Goal: Information Seeking & Learning: Find specific fact

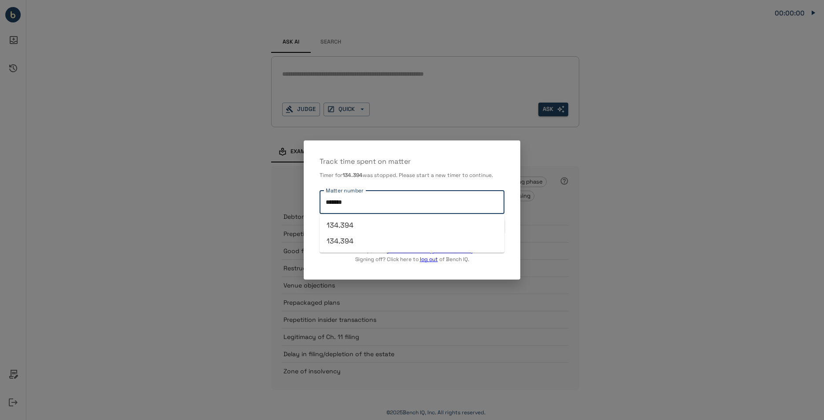
click at [386, 199] on input "*******" at bounding box center [411, 202] width 177 height 15
type input "********"
click at [478, 226] on button "START TIMER" at bounding box center [483, 226] width 44 height 14
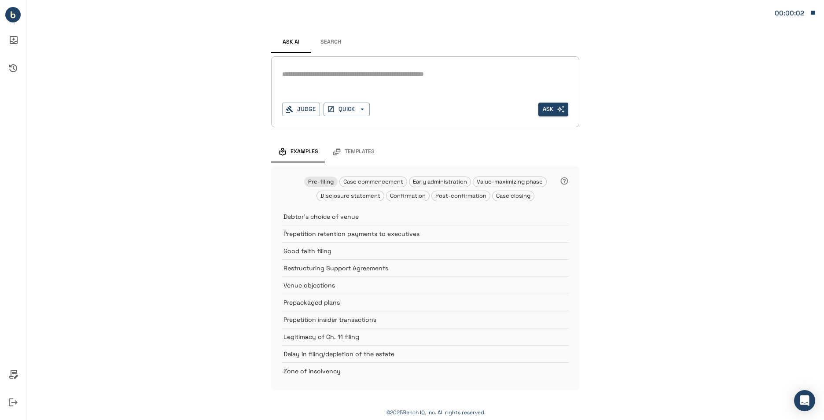
click at [367, 94] on div "*" at bounding box center [425, 81] width 286 height 28
click at [276, 109] on div "* Judge QUICK Ask" at bounding box center [425, 91] width 308 height 71
click at [301, 108] on button "Judge" at bounding box center [301, 110] width 38 height 14
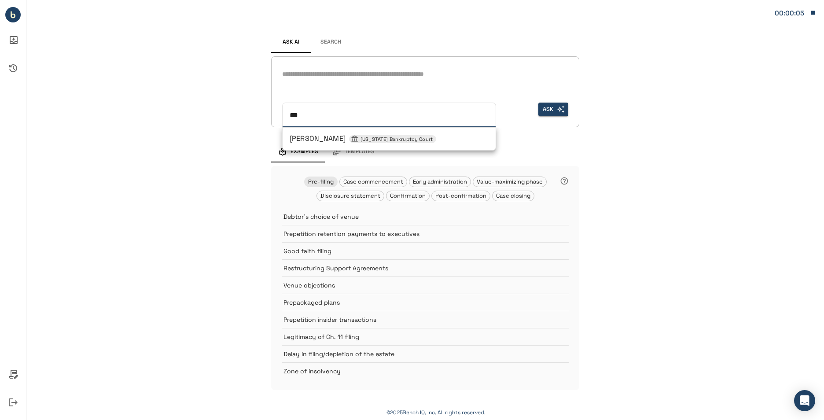
type input "****"
click at [329, 139] on span "[PERSON_NAME] [US_STATE] Bankruptcy Court" at bounding box center [363, 138] width 147 height 9
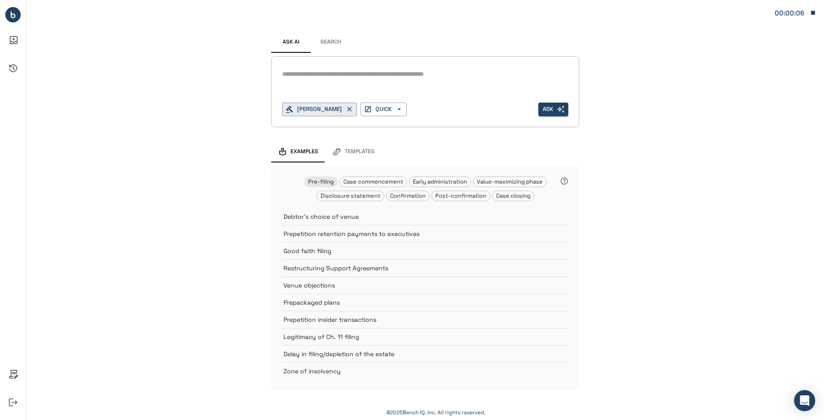
click at [378, 80] on div "*" at bounding box center [425, 74] width 286 height 14
click at [368, 68] on div "*" at bounding box center [425, 74] width 286 height 14
paste textarea "********"
drag, startPoint x: 362, startPoint y: 83, endPoint x: 258, endPoint y: 71, distance: 104.9
click at [254, 72] on div "Ask AI Search ******** * [PERSON_NAME] QUICK Ask Examples Templates Pre-filing …" at bounding box center [425, 204] width 798 height 408
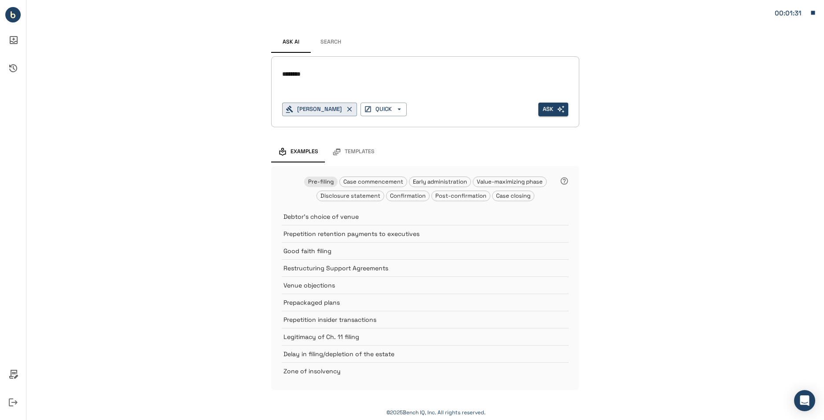
drag, startPoint x: 331, startPoint y: 75, endPoint x: 250, endPoint y: 74, distance: 81.4
click at [250, 74] on div "Ask AI Search ******** * [PERSON_NAME] QUICK Ask Examples Templates Pre-filing …" at bounding box center [425, 204] width 798 height 408
type textarea "*"
paste textarea "*********"
type textarea "**********"
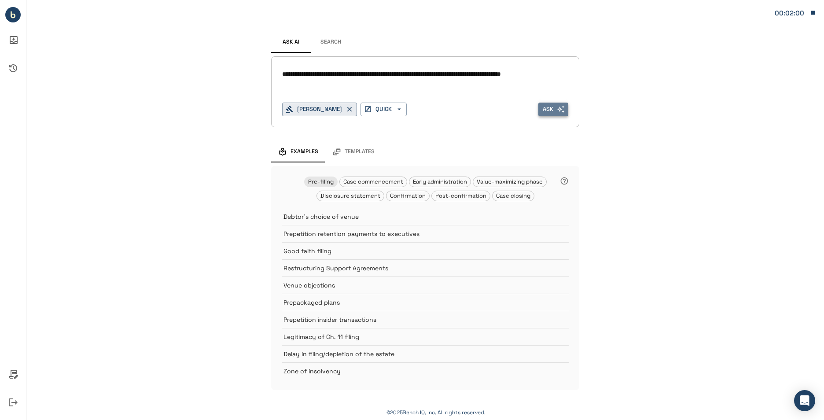
click at [559, 112] on icon "button" at bounding box center [561, 109] width 8 height 8
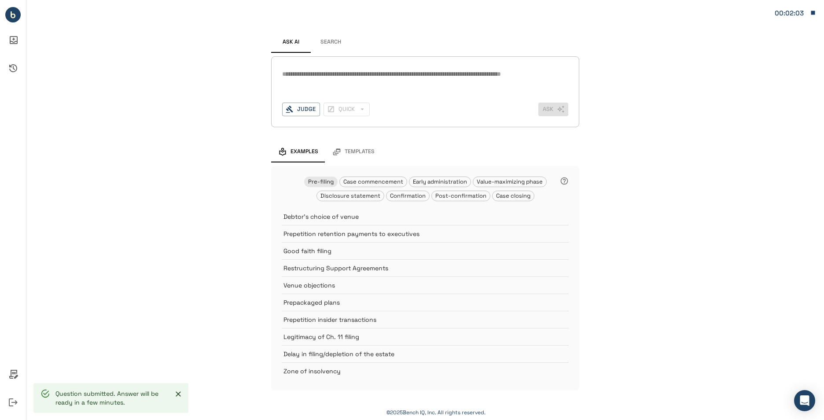
click at [321, 42] on button "Search" at bounding box center [331, 42] width 40 height 21
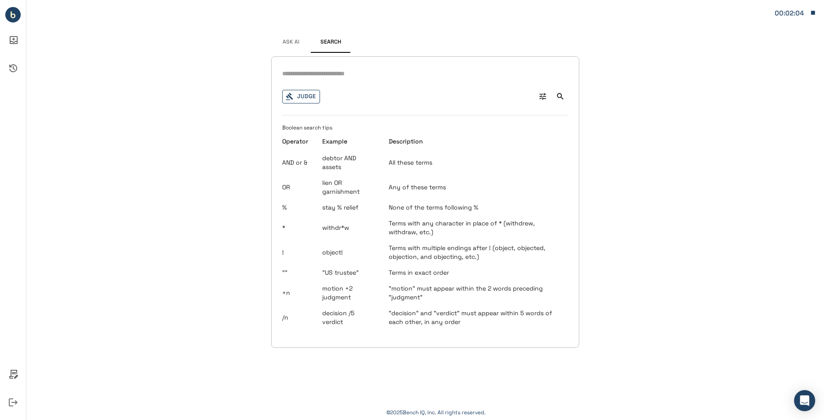
click at [302, 96] on button "Judge" at bounding box center [301, 97] width 38 height 14
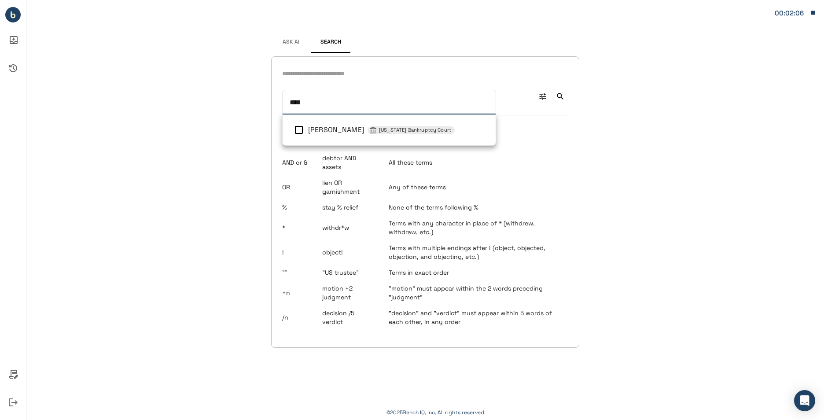
type input "*****"
click at [331, 118] on li "[PERSON_NAME] [US_STATE] Bankruptcy Court" at bounding box center [389, 130] width 213 height 24
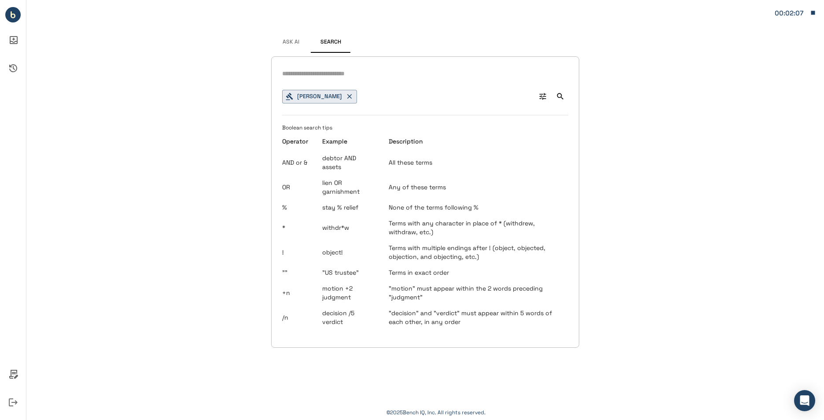
click at [350, 71] on input "text" at bounding box center [425, 73] width 286 height 13
click at [546, 96] on icon "Advanced Search" at bounding box center [542, 96] width 9 height 9
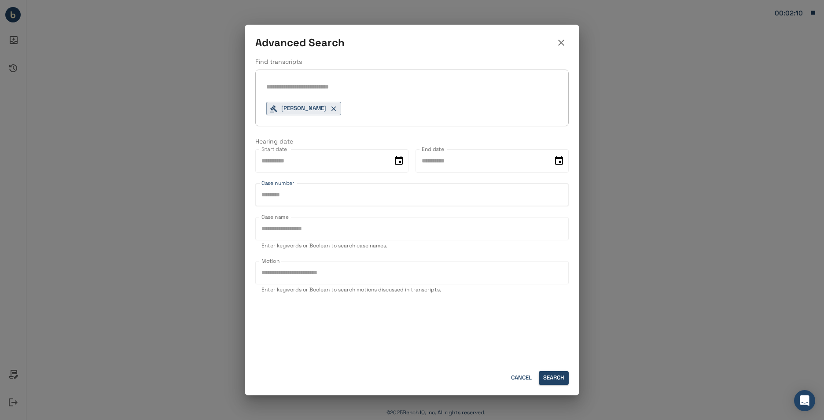
click at [408, 196] on input "Case number" at bounding box center [411, 194] width 313 height 23
paste input "********"
type input "********"
click at [338, 238] on input "Case name" at bounding box center [411, 228] width 313 height 23
type input "*******"
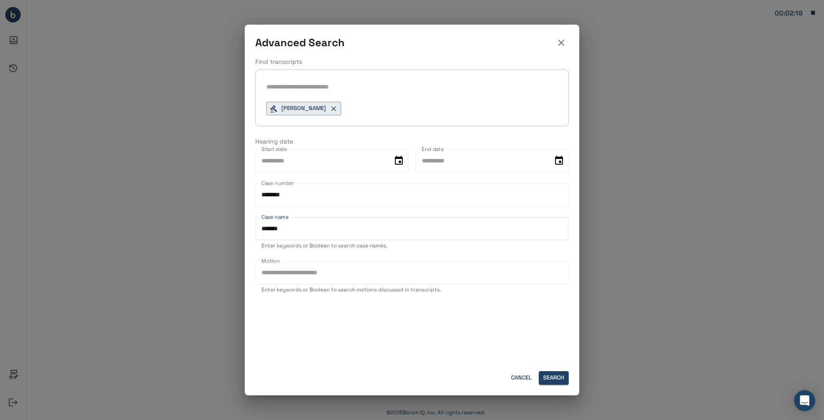
drag, startPoint x: 318, startPoint y: 224, endPoint x: 210, endPoint y: 205, distance: 109.6
click at [219, 219] on div "Advanced Search Find transcripts [PERSON_NAME] Hearing date Start date Start da…" at bounding box center [412, 210] width 824 height 420
click at [327, 88] on input "text" at bounding box center [411, 87] width 291 height 13
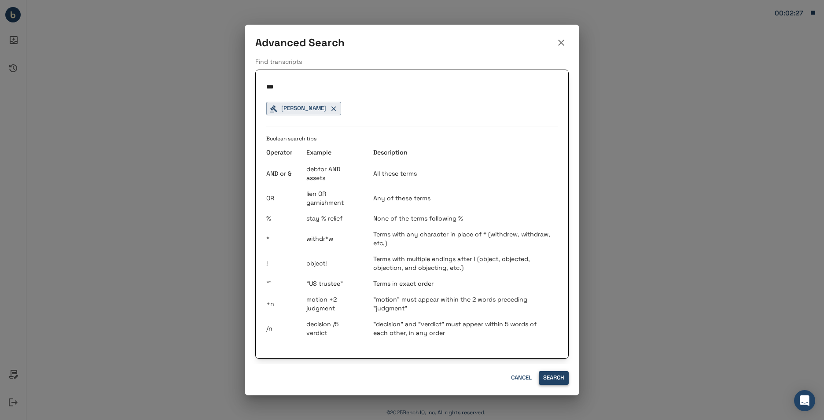
type input "***"
click at [553, 375] on button "Search" at bounding box center [554, 378] width 30 height 14
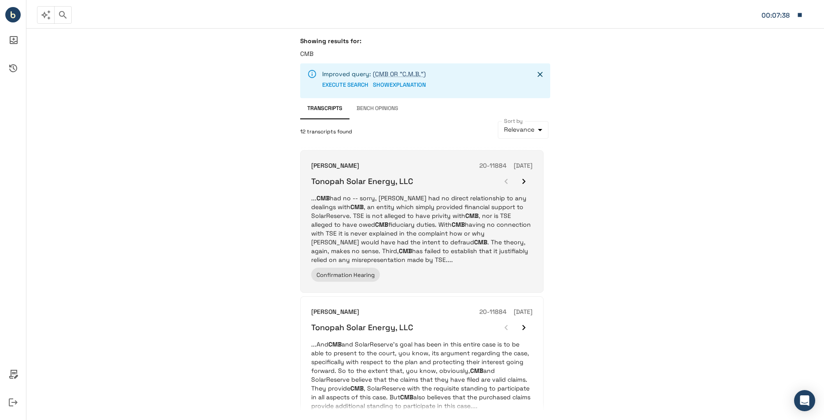
click at [393, 236] on p "... CMB had no -- sorry, TSE had no direct relationship to any dealings with CM…" at bounding box center [421, 229] width 221 height 70
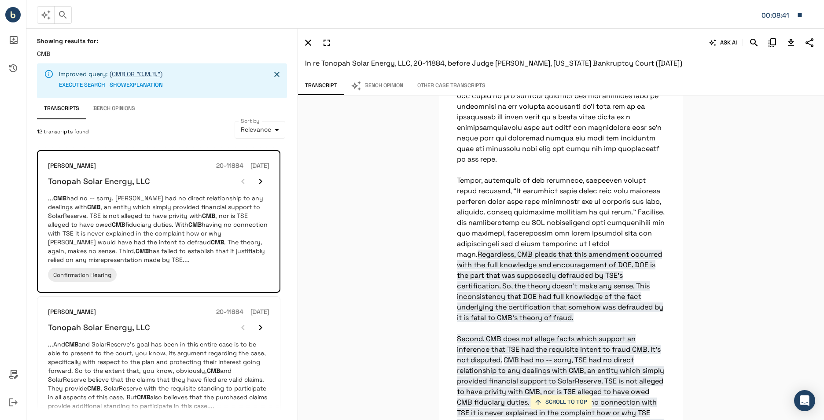
scroll to position [10655, 0]
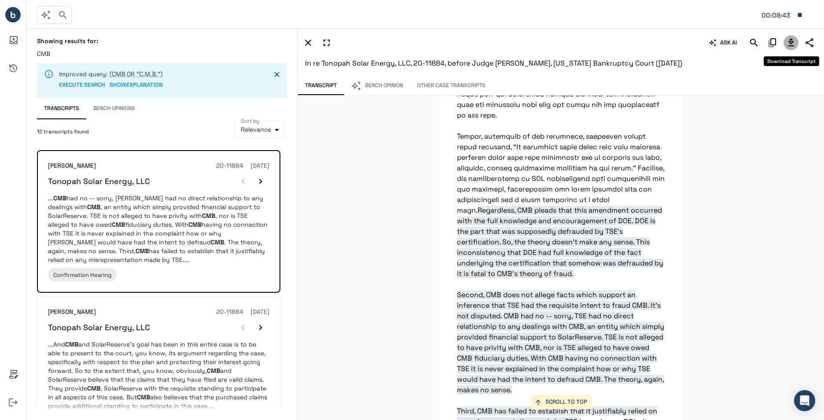
click at [788, 42] on icon "Download Transcript" at bounding box center [791, 42] width 11 height 11
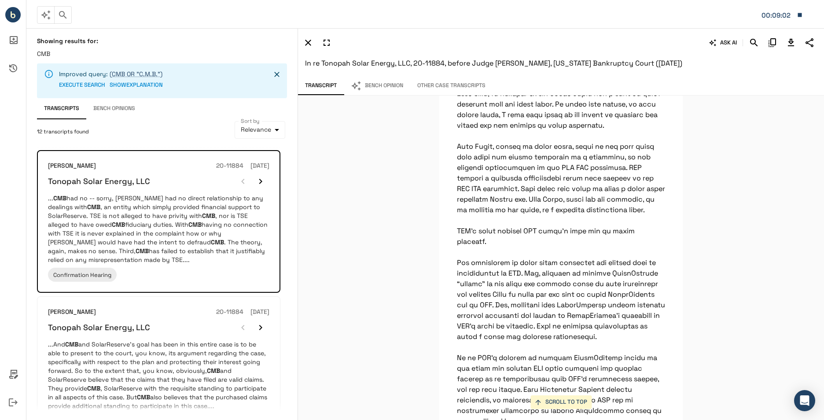
scroll to position [11051, 0]
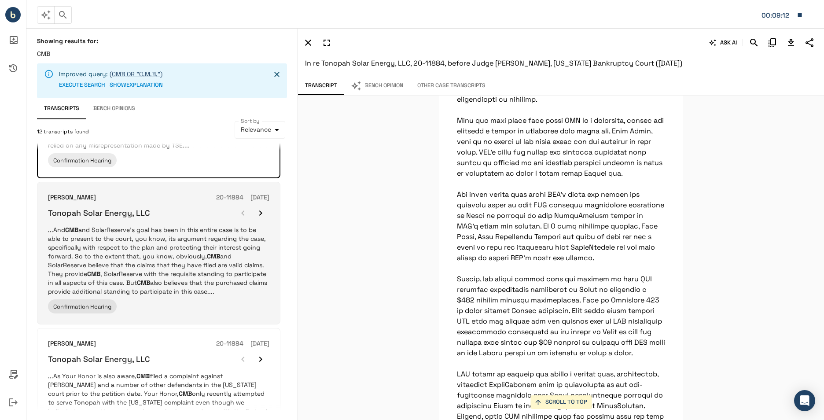
scroll to position [132, 0]
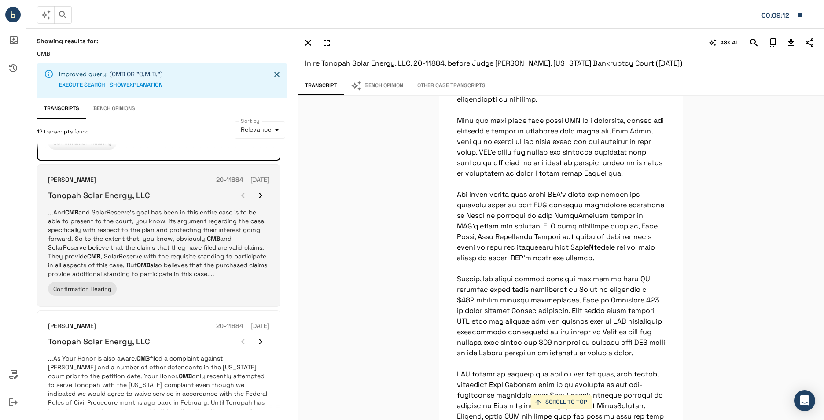
click at [152, 225] on p "...And CMB and SolarReserve’s goal has been in this entire case is to be able t…" at bounding box center [158, 243] width 221 height 70
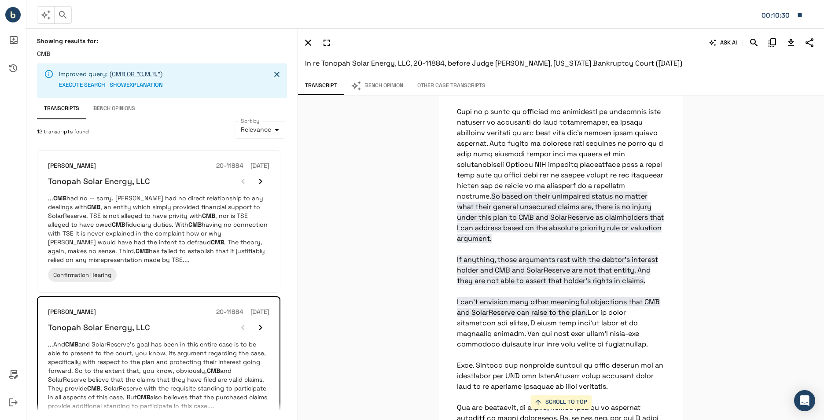
scroll to position [2041, 0]
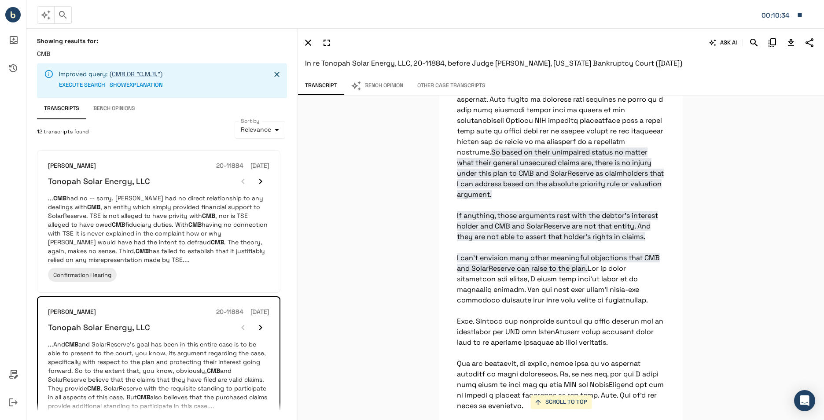
click at [790, 42] on icon "Download Transcript" at bounding box center [791, 42] width 6 height 7
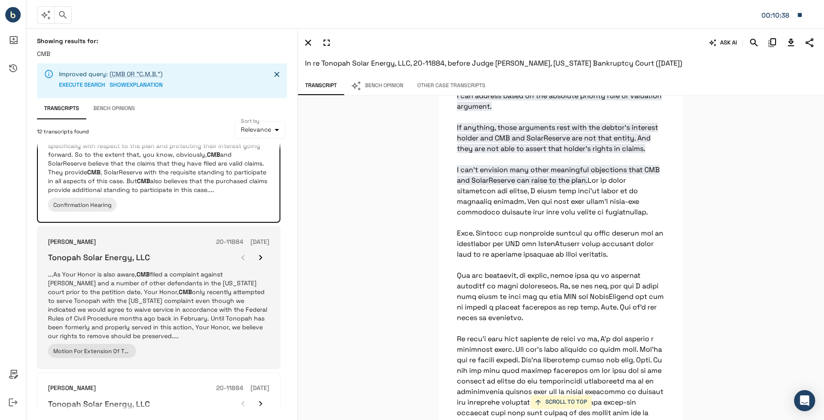
scroll to position [220, 0]
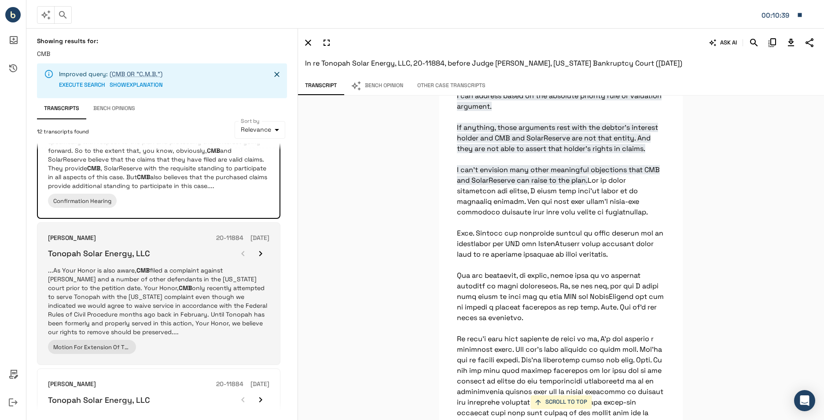
click at [179, 272] on p "...As Your Honor is also aware, CMB filed a complaint against [PERSON_NAME] and…" at bounding box center [158, 301] width 221 height 70
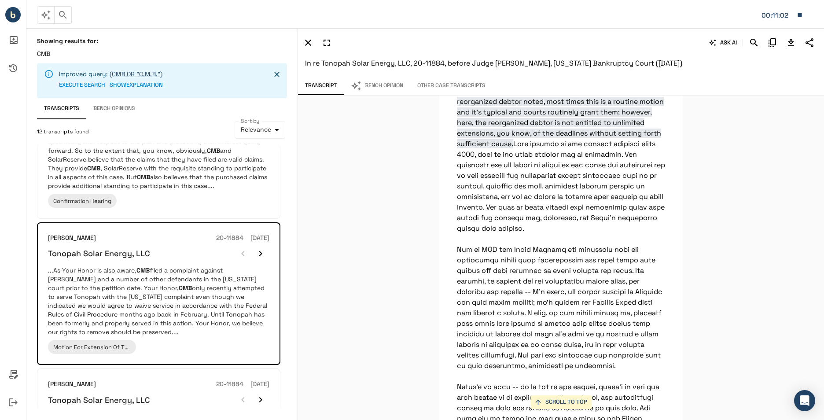
scroll to position [1683, 0]
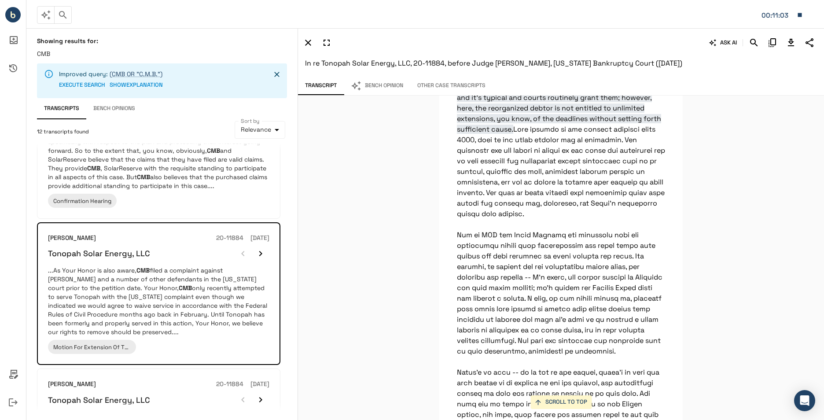
click at [790, 47] on icon "Download Transcript" at bounding box center [791, 42] width 11 height 11
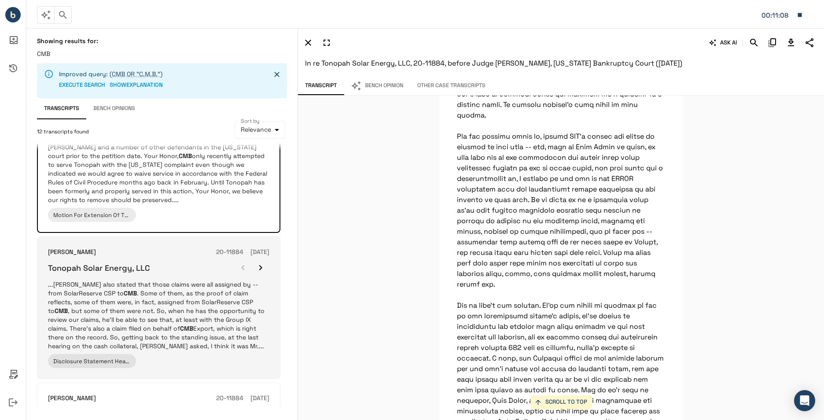
scroll to position [396, 0]
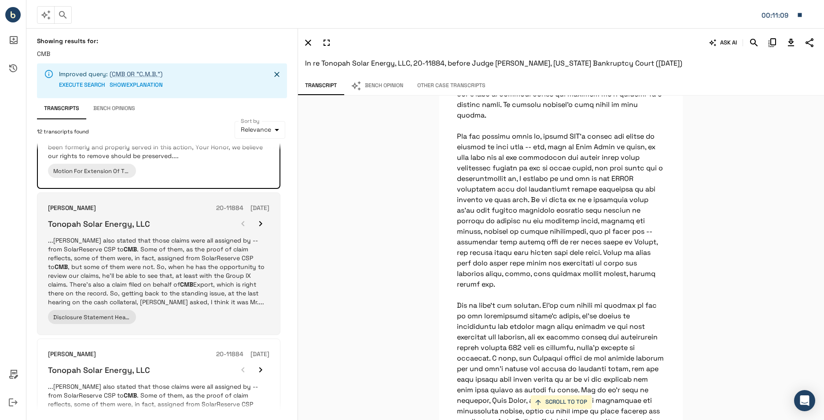
click at [173, 286] on p "...[PERSON_NAME] also stated that those claims were all assigned by -- from Sol…" at bounding box center [158, 271] width 221 height 70
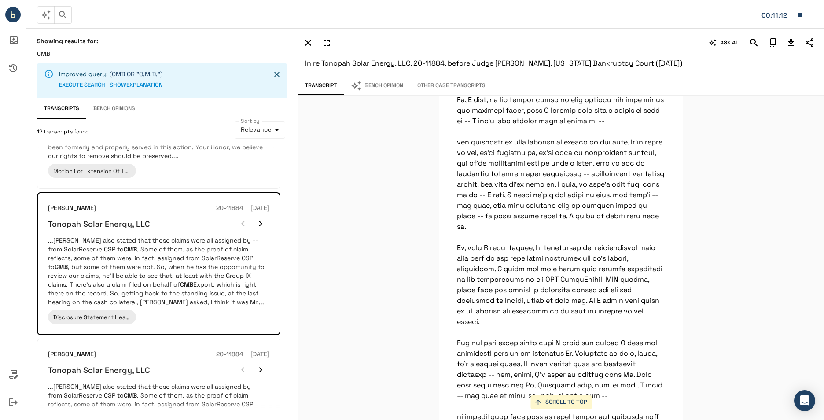
scroll to position [6204, 0]
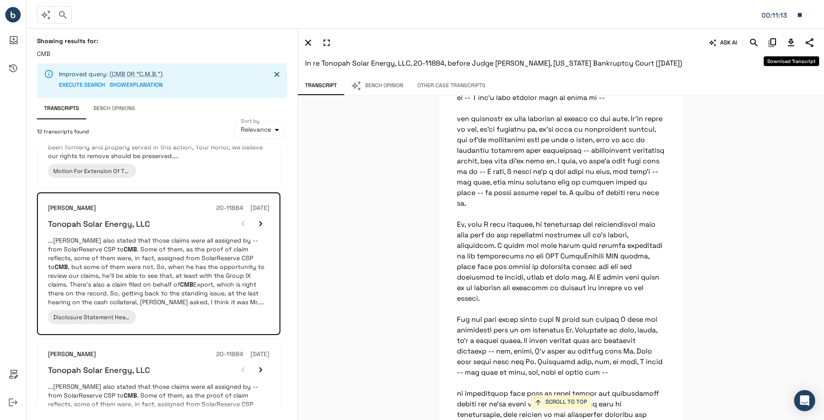
click at [791, 45] on icon "Download Transcript" at bounding box center [791, 42] width 6 height 7
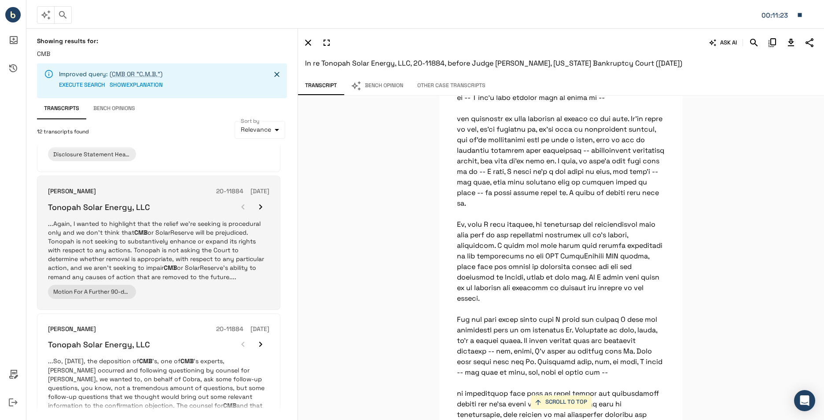
scroll to position [704, 0]
click at [206, 254] on p "...Again, I wanted to highlight that the relief we're seeking is procedural onl…" at bounding box center [158, 251] width 221 height 62
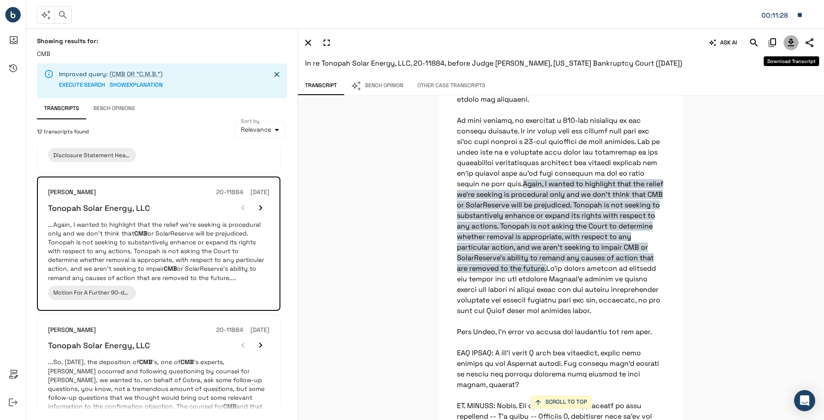
click at [788, 44] on icon "Download Transcript" at bounding box center [791, 42] width 11 height 11
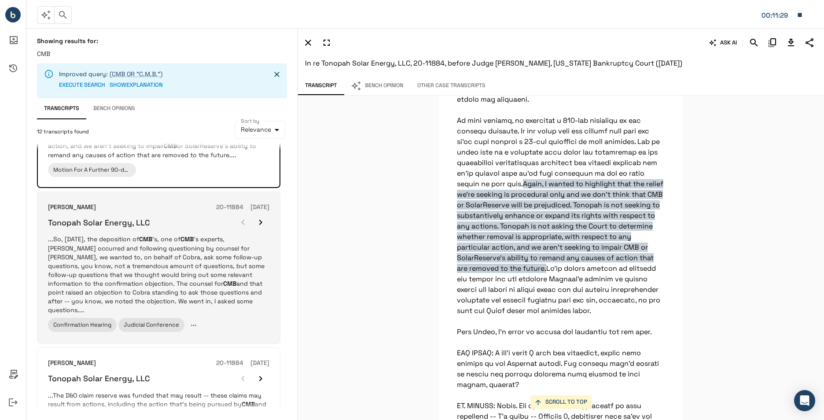
scroll to position [836, 0]
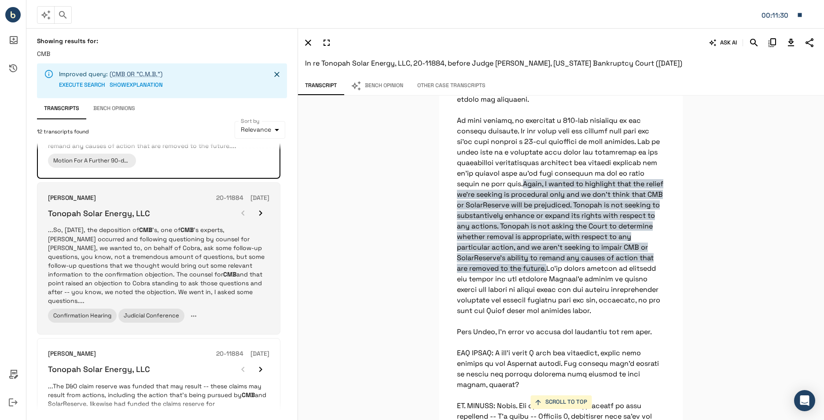
click at [198, 247] on p "...So, [DATE], the deposition of CMB 's, one of CMB 's experts, [PERSON_NAME] o…" at bounding box center [158, 264] width 221 height 79
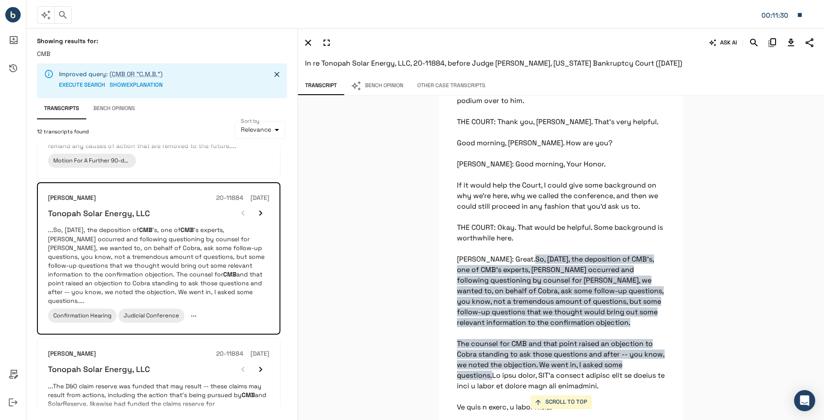
scroll to position [219, 0]
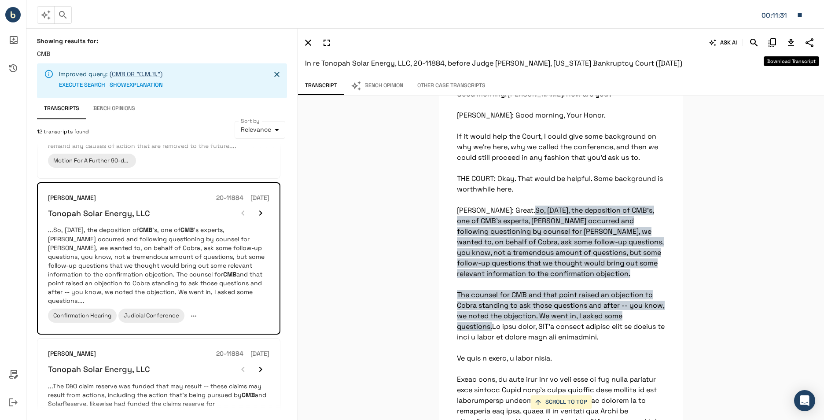
click at [789, 37] on icon "Download Transcript" at bounding box center [791, 42] width 11 height 11
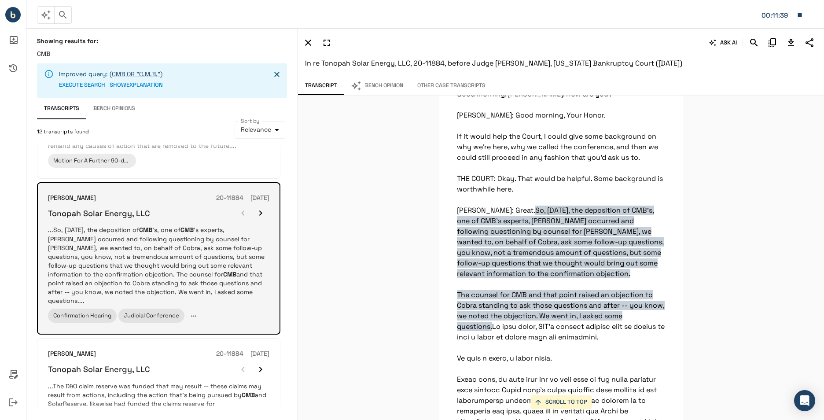
scroll to position [924, 0]
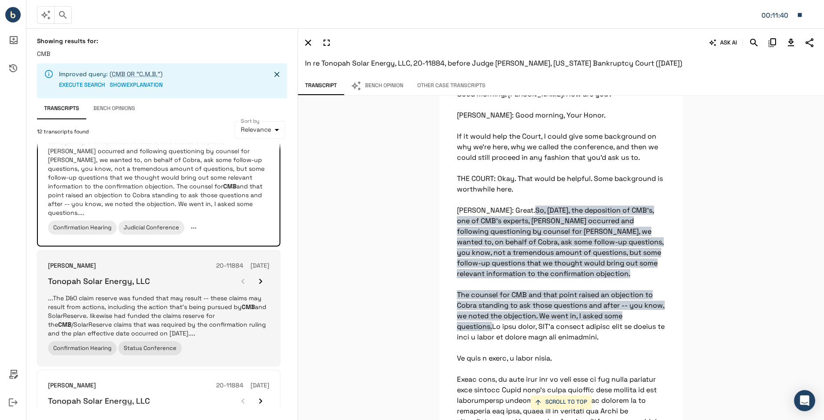
click at [231, 298] on p "...The D&O claim reserve was funded that may result -- these claims may result …" at bounding box center [158, 316] width 221 height 44
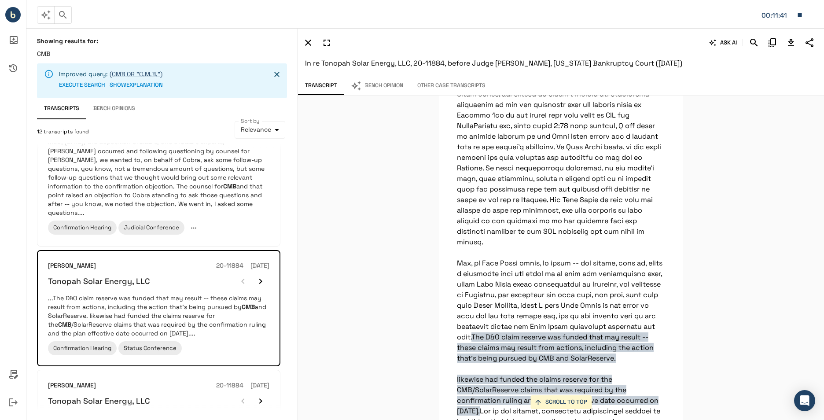
scroll to position [430, 0]
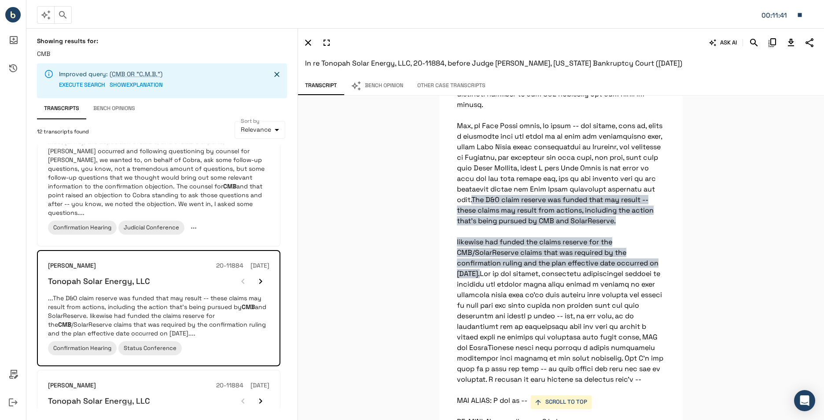
click at [787, 41] on icon "Download Transcript" at bounding box center [791, 42] width 11 height 11
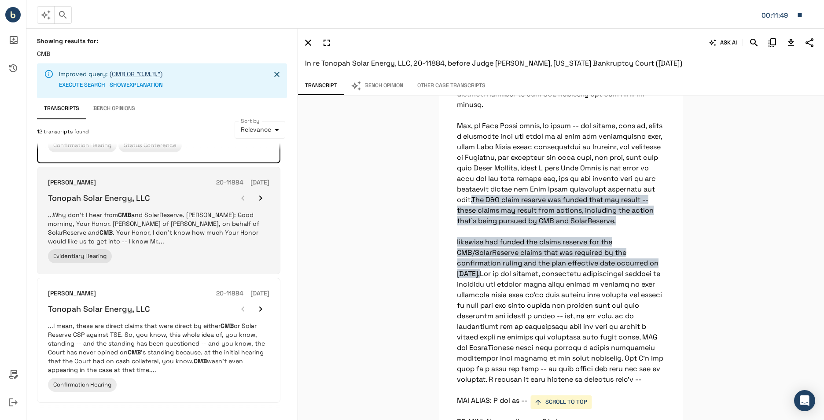
scroll to position [1142, 0]
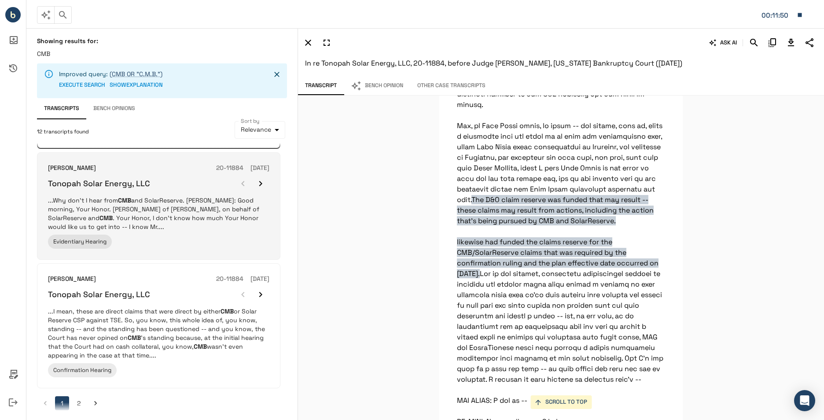
click at [194, 222] on p "...Why don't I hear from CMB and SolarReserve. [PERSON_NAME]: Good morning, You…" at bounding box center [158, 213] width 221 height 35
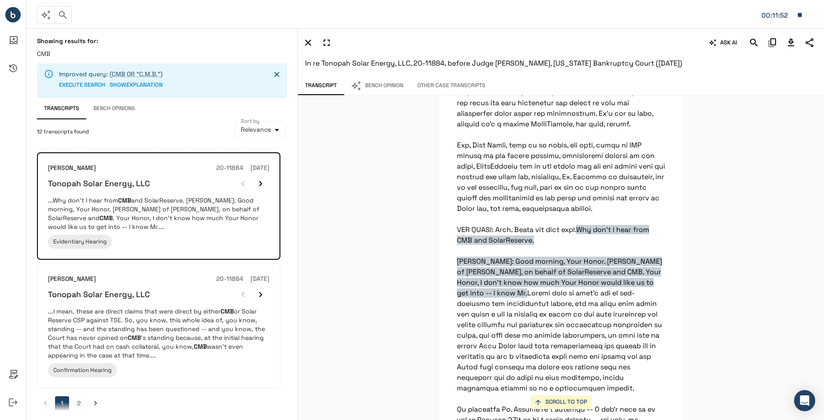
scroll to position [662, 0]
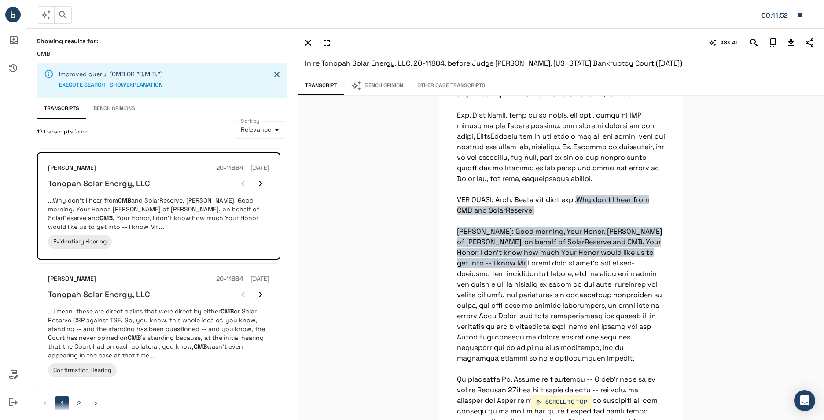
click at [791, 45] on icon "Download Transcript" at bounding box center [791, 42] width 11 height 11
click at [77, 398] on button "2" at bounding box center [79, 403] width 14 height 14
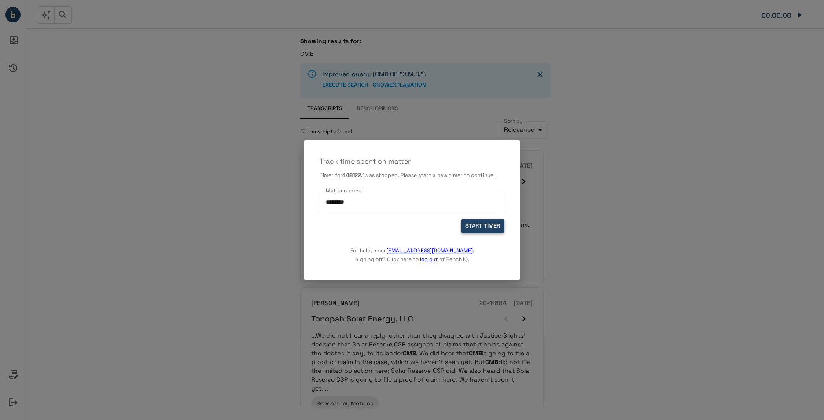
click at [477, 229] on button "START TIMER" at bounding box center [483, 226] width 44 height 14
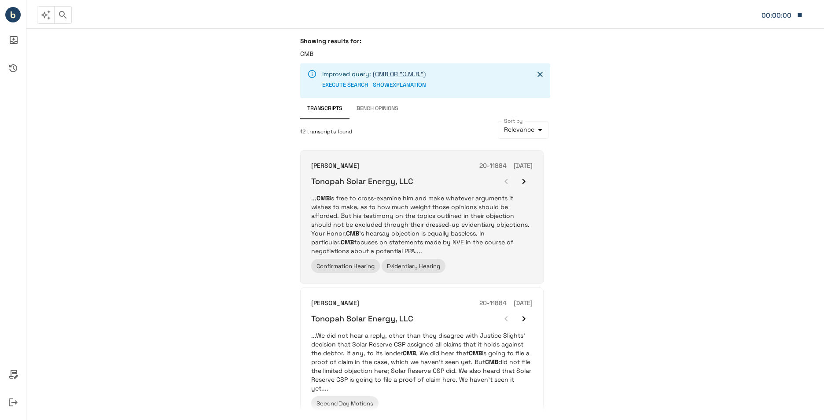
click at [405, 208] on p "... CMB is free to cross-examine him and make whatever arguments it wishes to m…" at bounding box center [421, 225] width 221 height 62
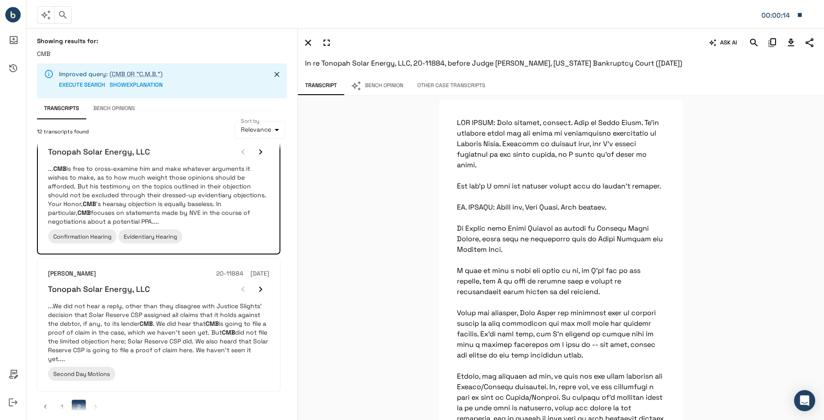
scroll to position [42, 0]
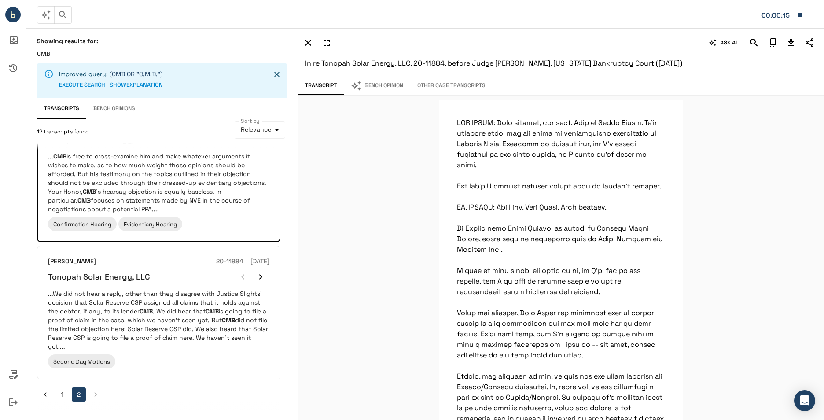
click at [61, 399] on button "1" at bounding box center [62, 394] width 14 height 14
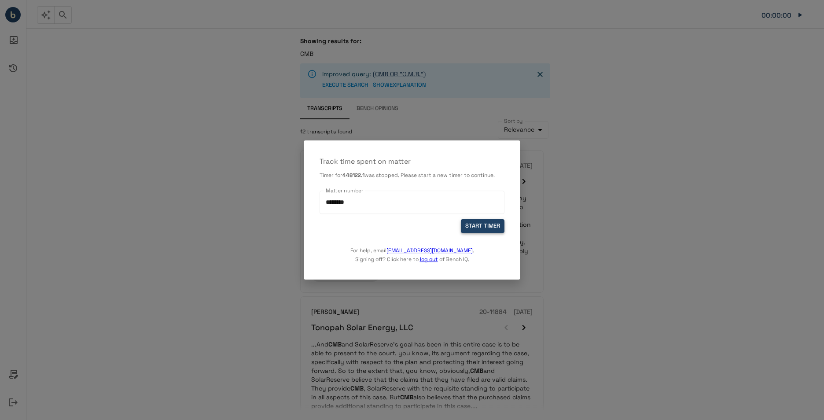
click at [482, 227] on button "START TIMER" at bounding box center [483, 226] width 44 height 14
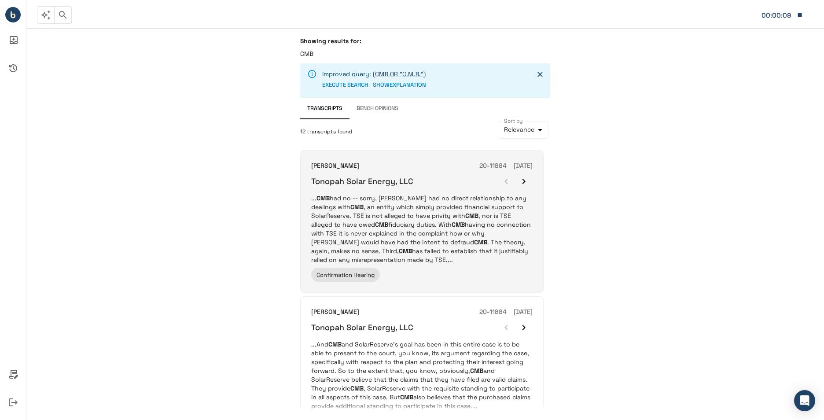
click at [365, 219] on p "... CMB had no -- sorry, TSE had no direct relationship to any dealings with CM…" at bounding box center [421, 229] width 221 height 70
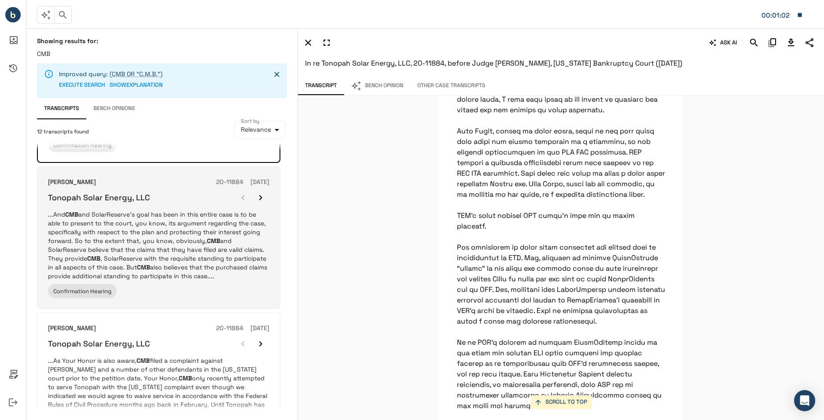
scroll to position [132, 0]
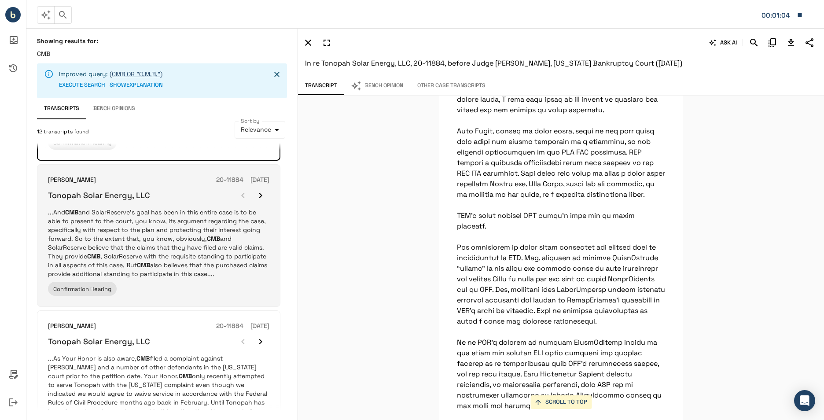
click at [166, 265] on p "...And CMB and SolarReserve’s goal has been in this entire case is to be able t…" at bounding box center [158, 243] width 221 height 70
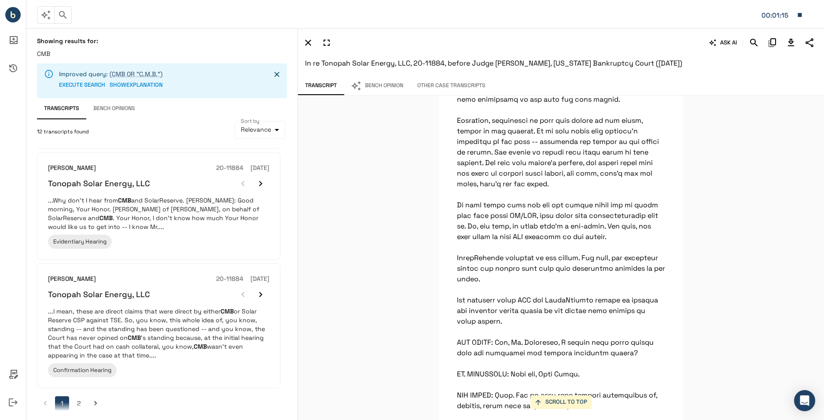
scroll to position [1029, 0]
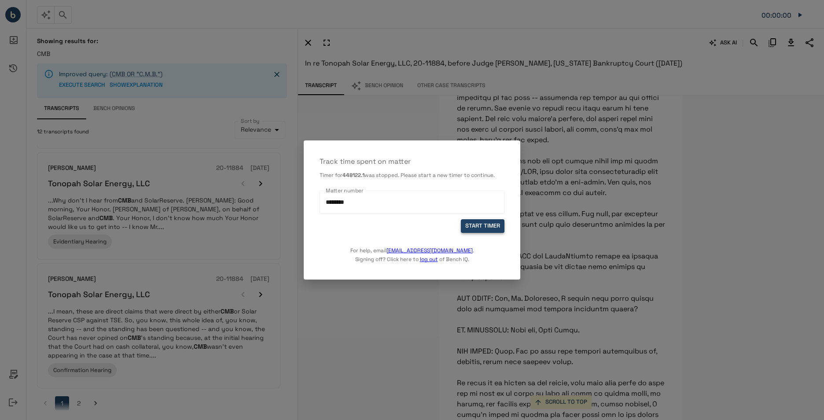
drag, startPoint x: 499, startPoint y: 227, endPoint x: 486, endPoint y: 227, distance: 13.2
click at [499, 227] on button "START TIMER" at bounding box center [483, 226] width 44 height 14
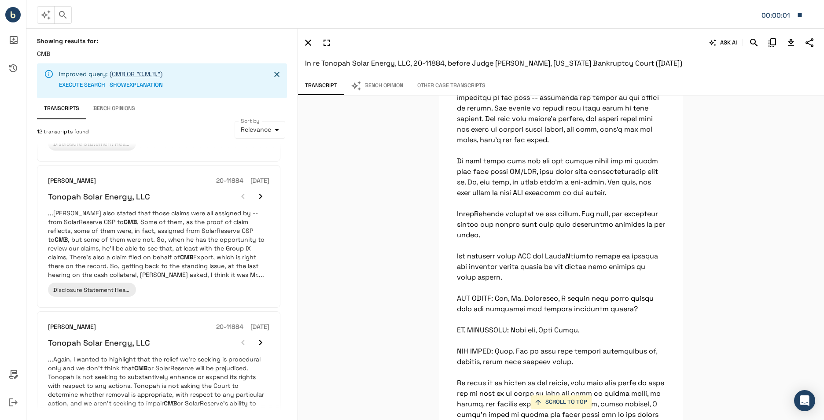
scroll to position [305, 0]
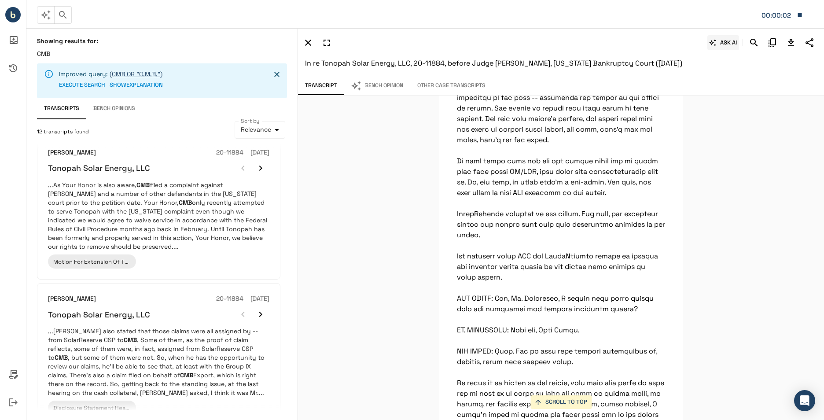
click at [727, 41] on button "ASK AI" at bounding box center [723, 42] width 32 height 15
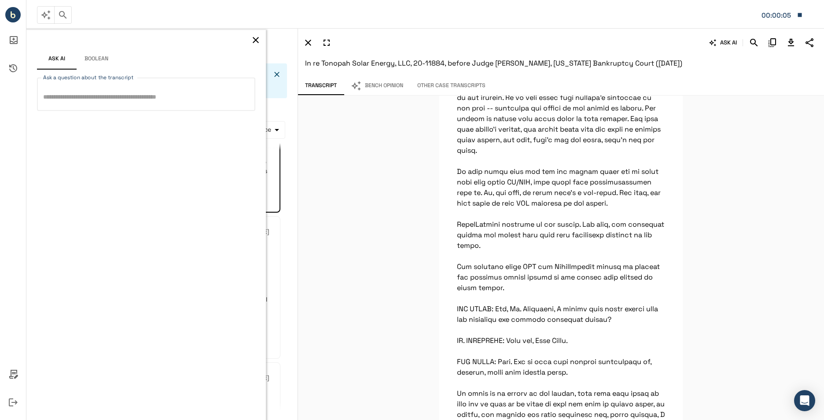
scroll to position [85, 0]
click at [274, 164] on div "[PERSON_NAME] 20-11884 [DATE] Tonopah Solar Energy, LLC ... CMB had no -- sorry…" at bounding box center [158, 136] width 243 height 143
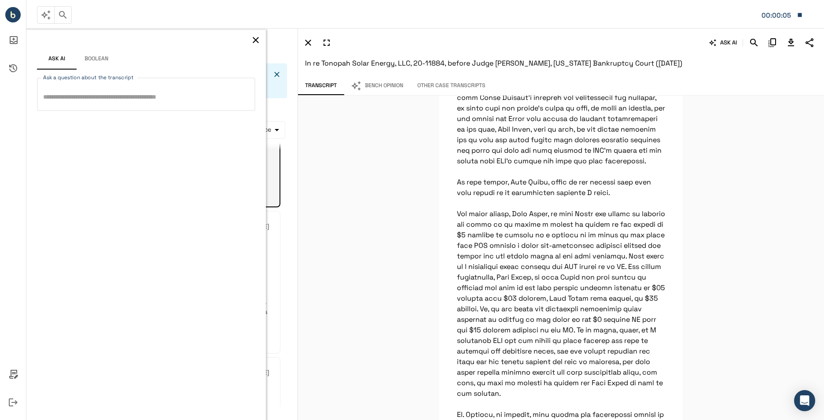
scroll to position [0, 0]
click at [273, 174] on div "[PERSON_NAME] 20-11884 [DATE] Tonopah Solar Energy, LLC ... CMB had no -- sorry…" at bounding box center [158, 221] width 243 height 143
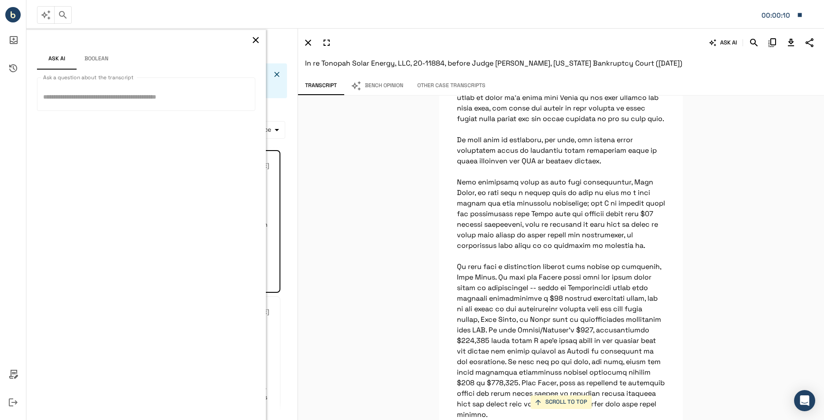
scroll to position [2657, 0]
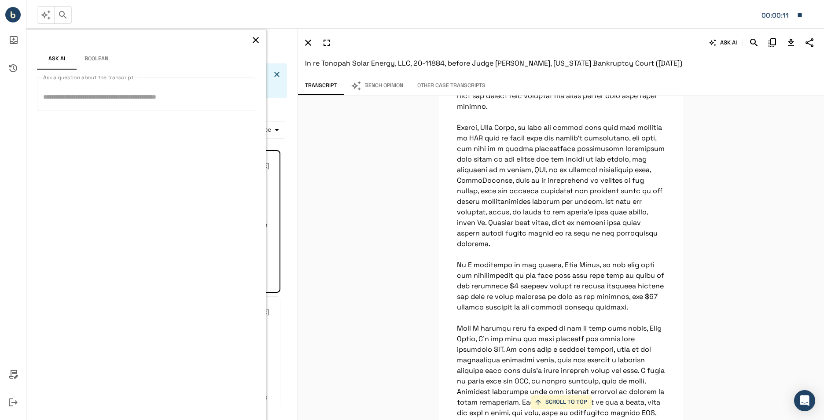
click at [129, 92] on textarea "Ask a question about the transcript" at bounding box center [146, 94] width 206 height 19
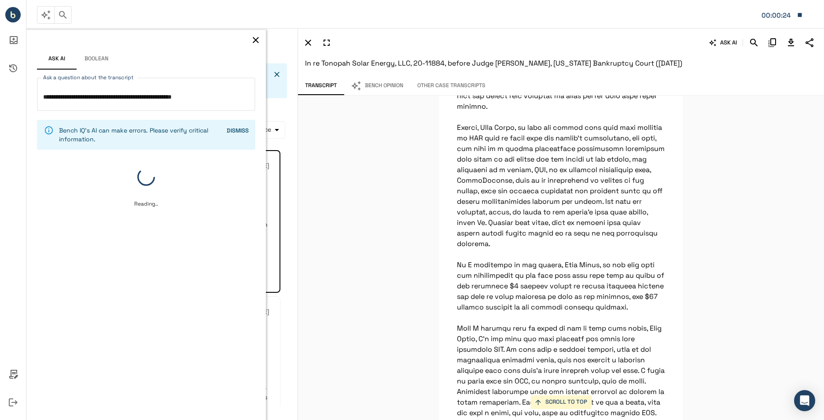
type textarea "**********"
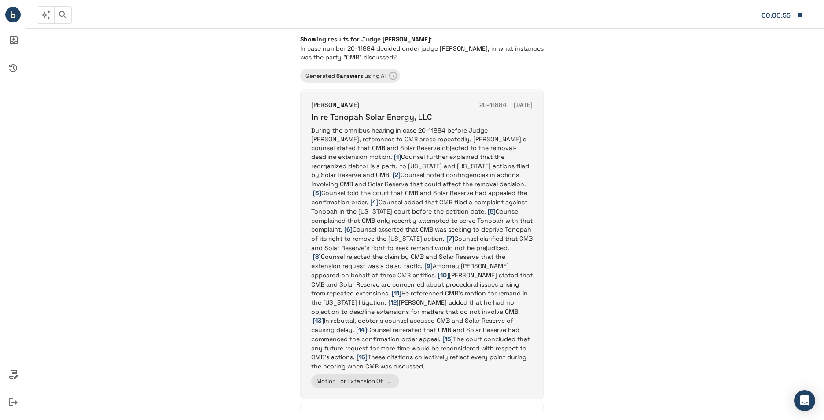
scroll to position [616, 0]
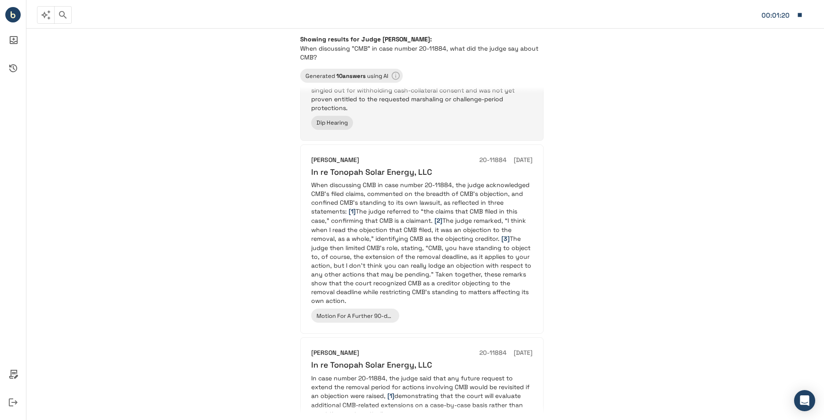
scroll to position [176, 0]
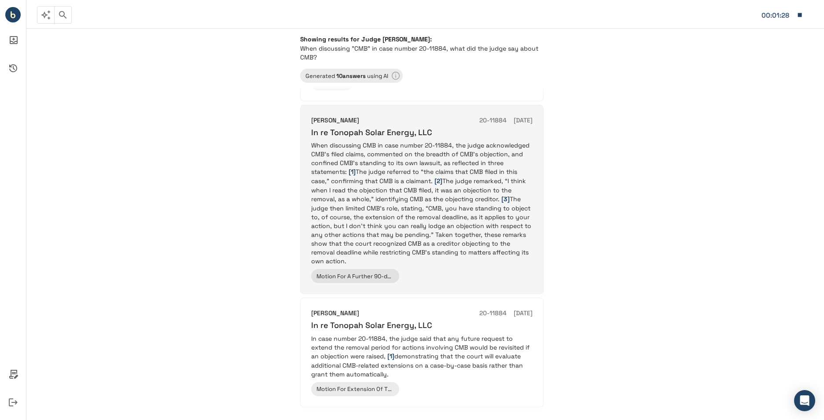
click at [412, 180] on p "When discussing CMB in case number 20-11884, the judge acknowledged CMB’s filed…" at bounding box center [421, 203] width 221 height 125
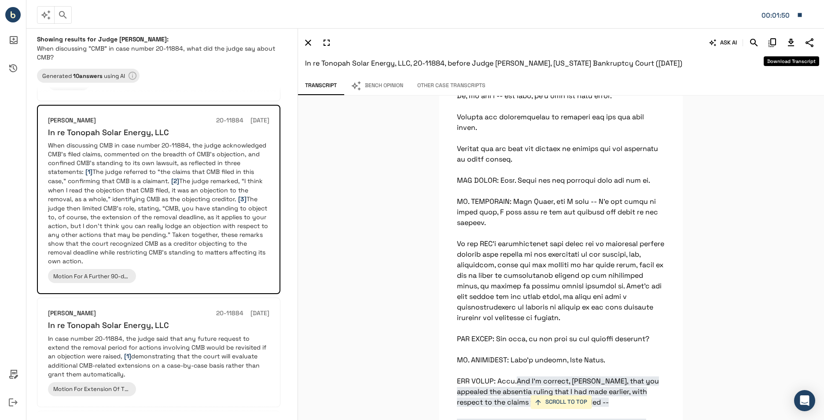
click at [793, 39] on icon "Download Transcript" at bounding box center [791, 42] width 11 height 11
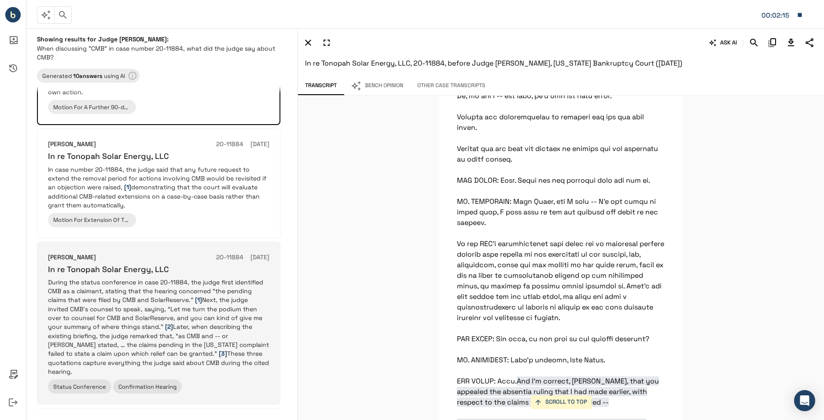
scroll to position [352, 0]
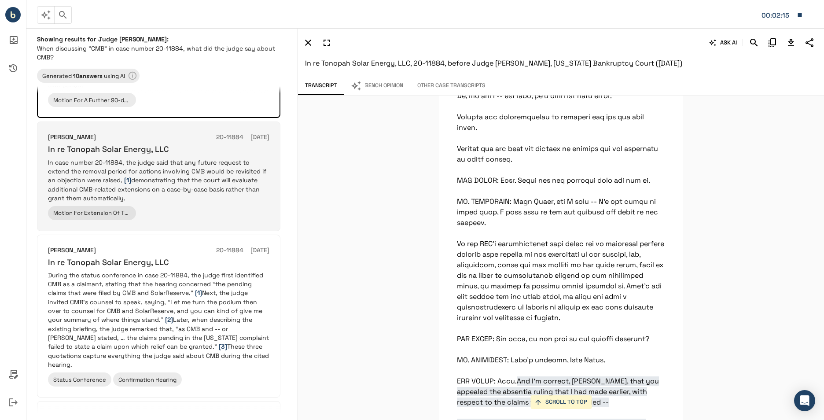
click at [175, 194] on div "Karen B Owens 20-11884 07/14/2021 In re Tonopah Solar Energy, LLC In case numbe…" at bounding box center [158, 175] width 221 height 87
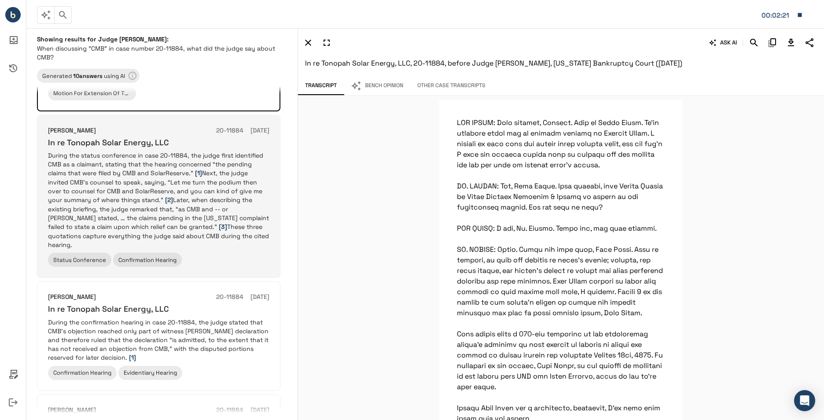
scroll to position [484, 0]
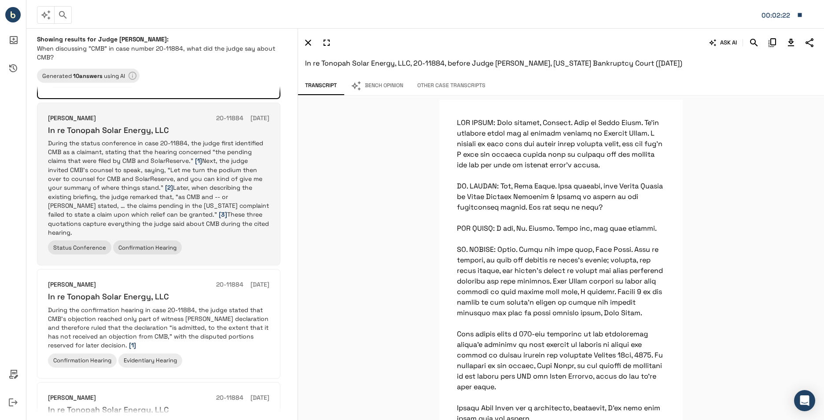
click at [217, 198] on p "During the status conference in case 20-11884, the judge first identified CMB a…" at bounding box center [158, 188] width 221 height 98
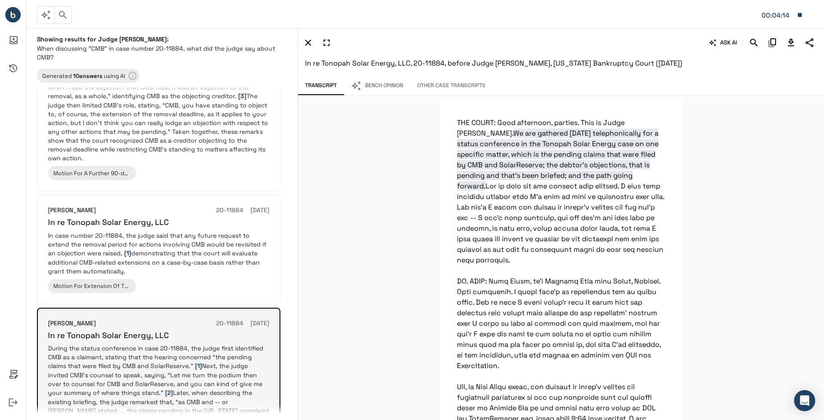
scroll to position [176, 0]
